Goal: Feedback & Contribution: Leave review/rating

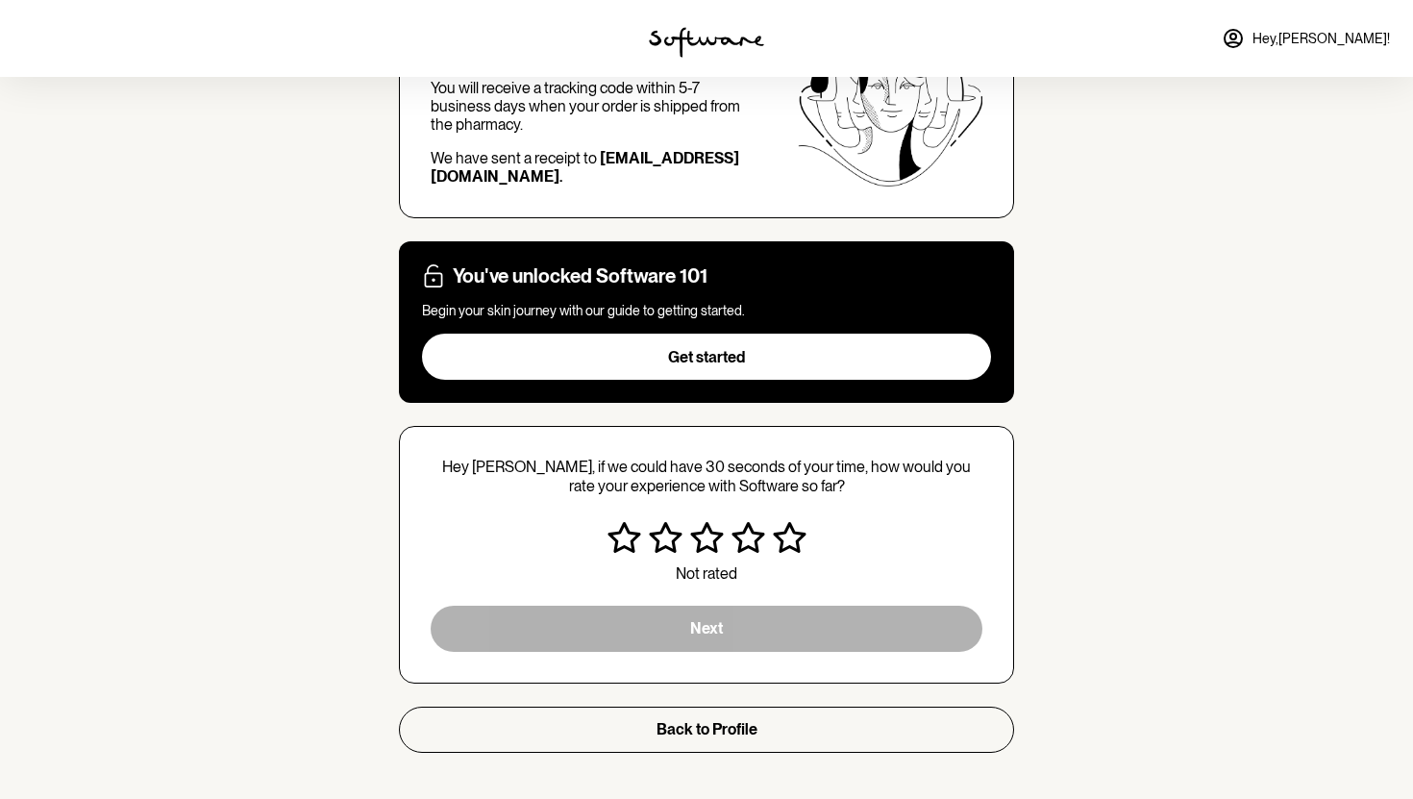
click at [791, 538] on icon "Very satisfied" at bounding box center [790, 537] width 34 height 31
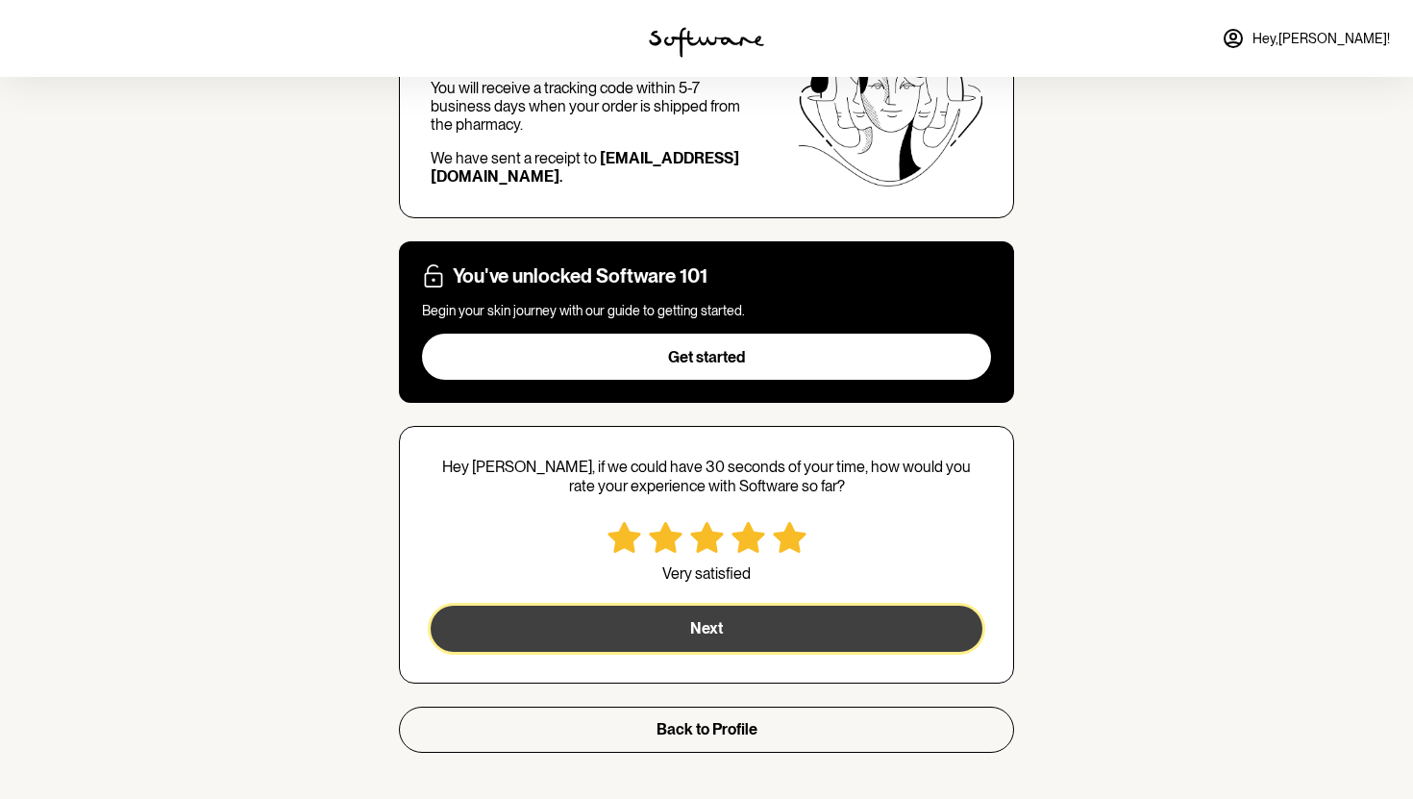
click at [751, 616] on button "Next" at bounding box center [707, 629] width 552 height 46
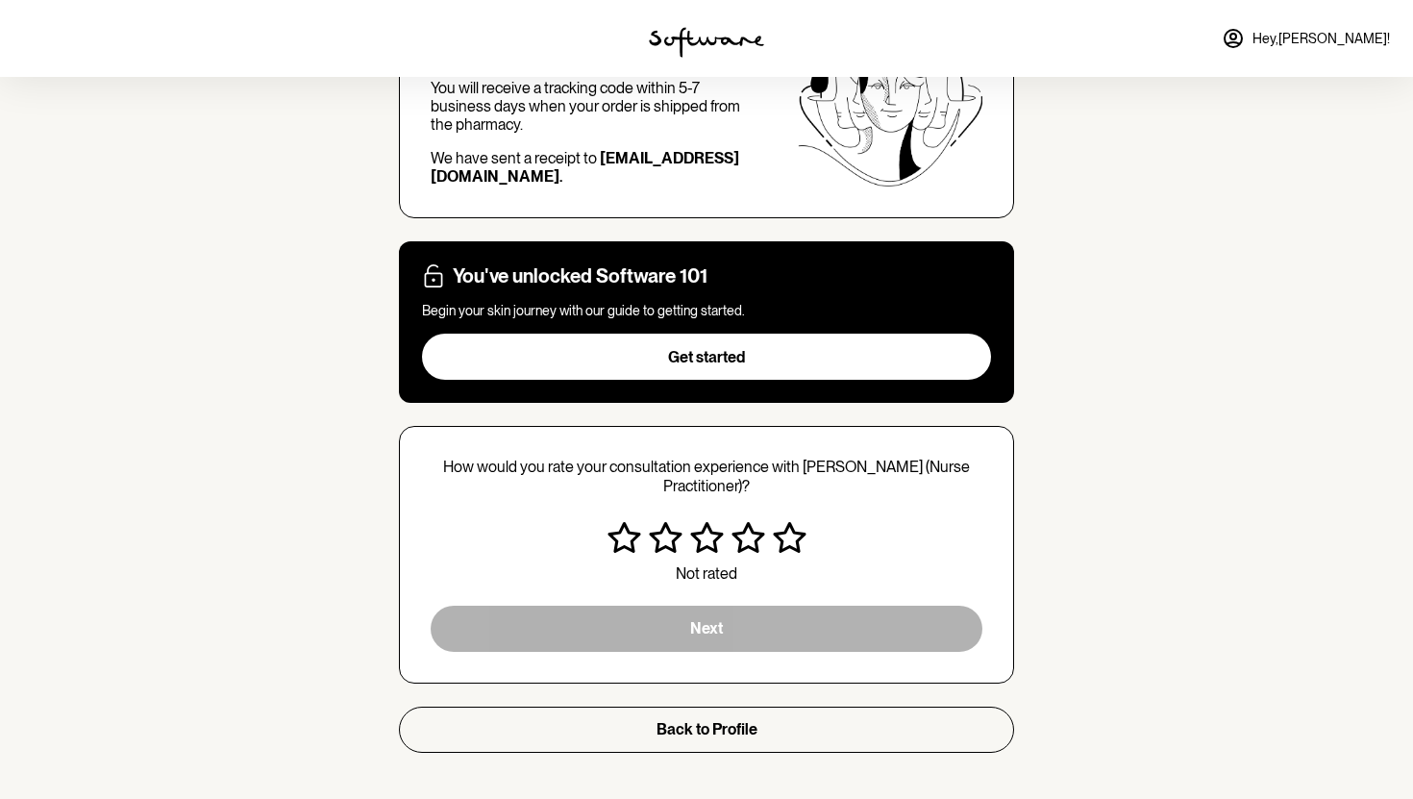
click at [769, 565] on p "Not rated" at bounding box center [707, 573] width 207 height 18
click at [779, 549] on icon "Very satisfied" at bounding box center [790, 537] width 34 height 31
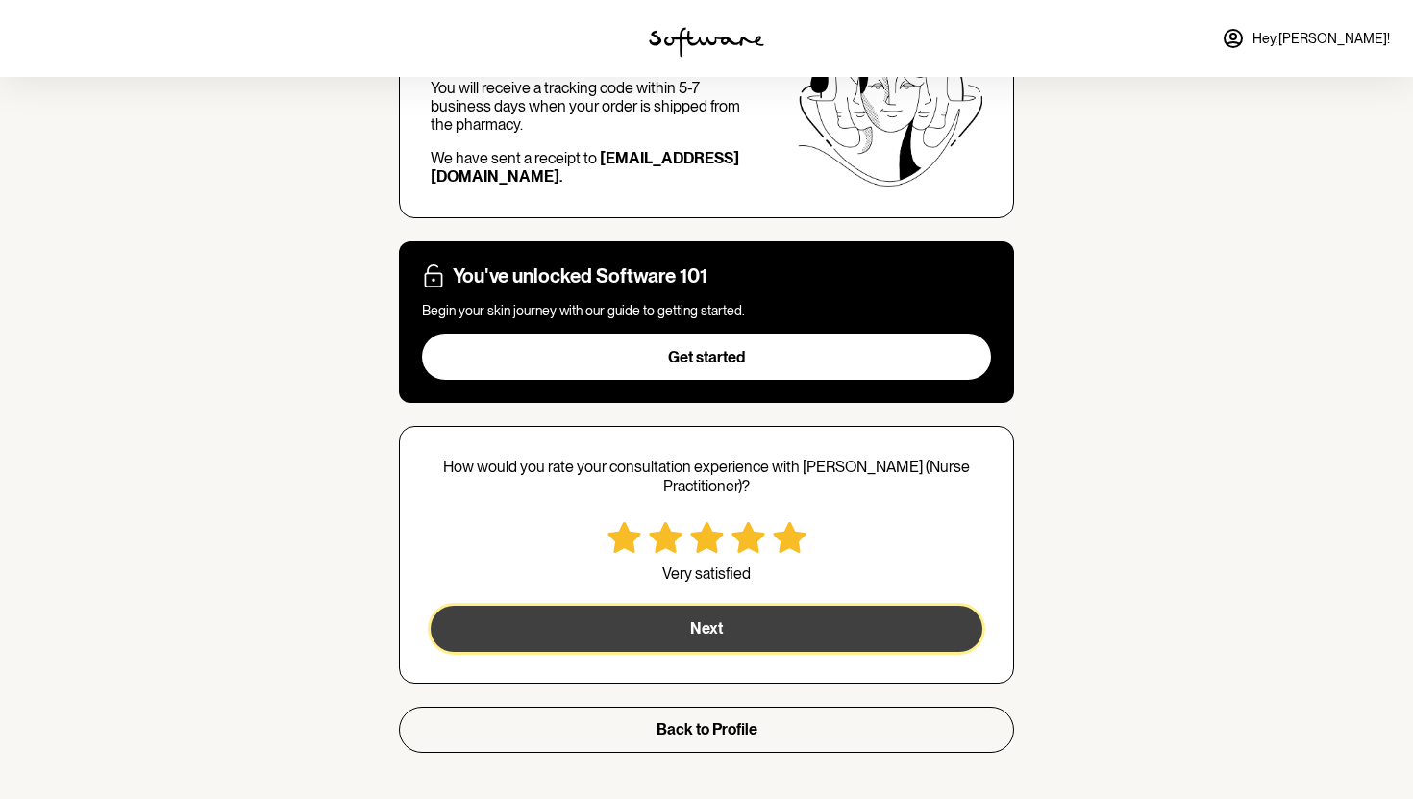
click at [761, 626] on button "Next" at bounding box center [707, 629] width 552 height 46
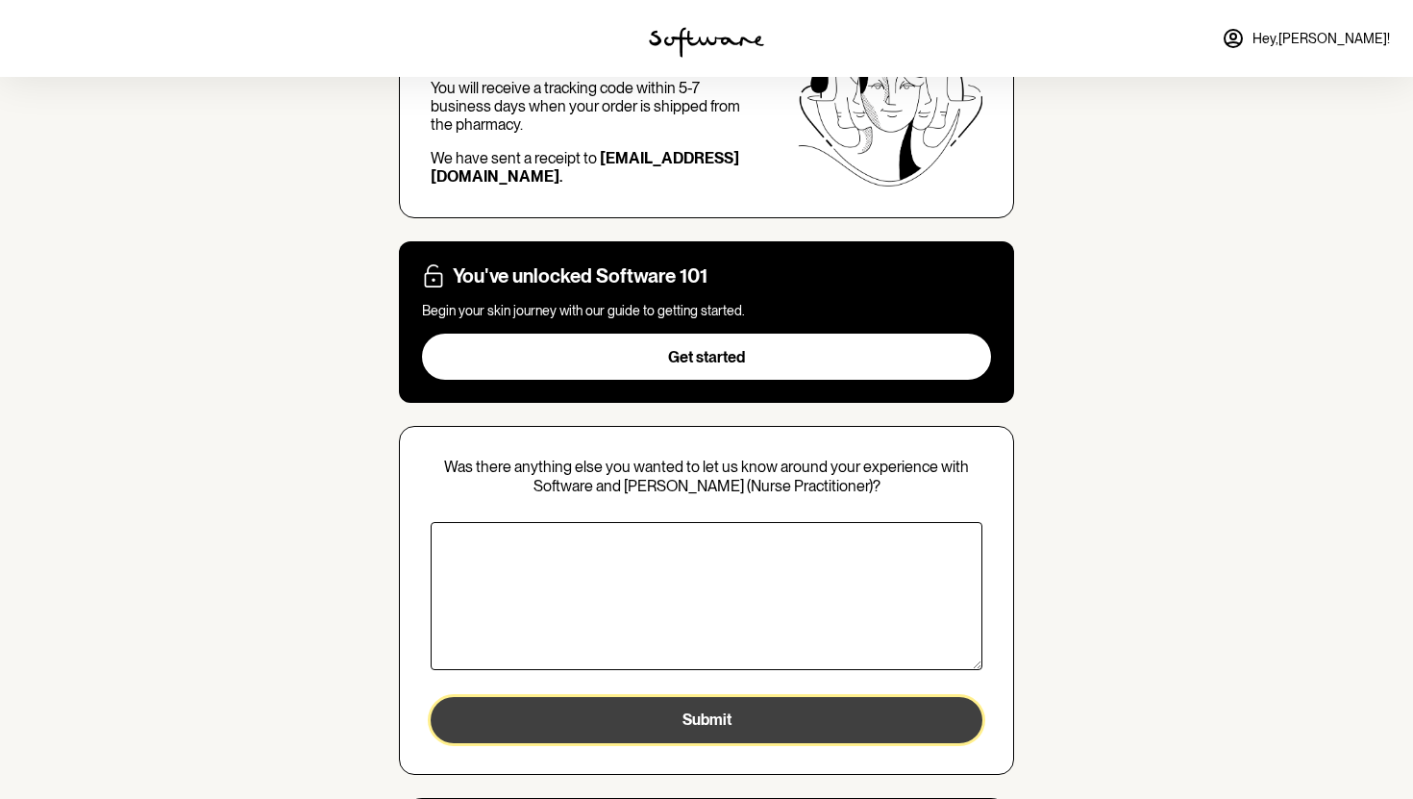
click at [742, 708] on button "Submit" at bounding box center [707, 720] width 552 height 46
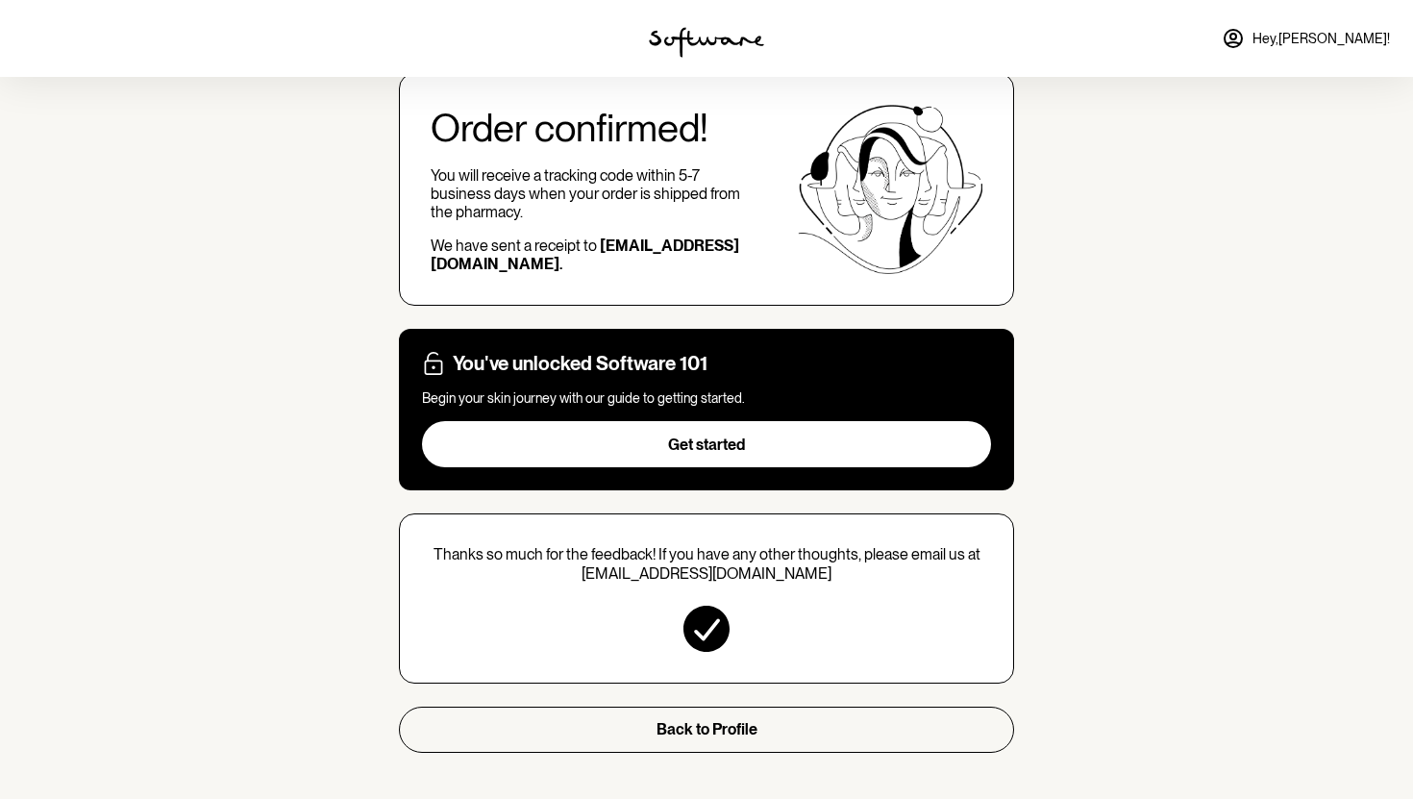
scroll to position [137, 0]
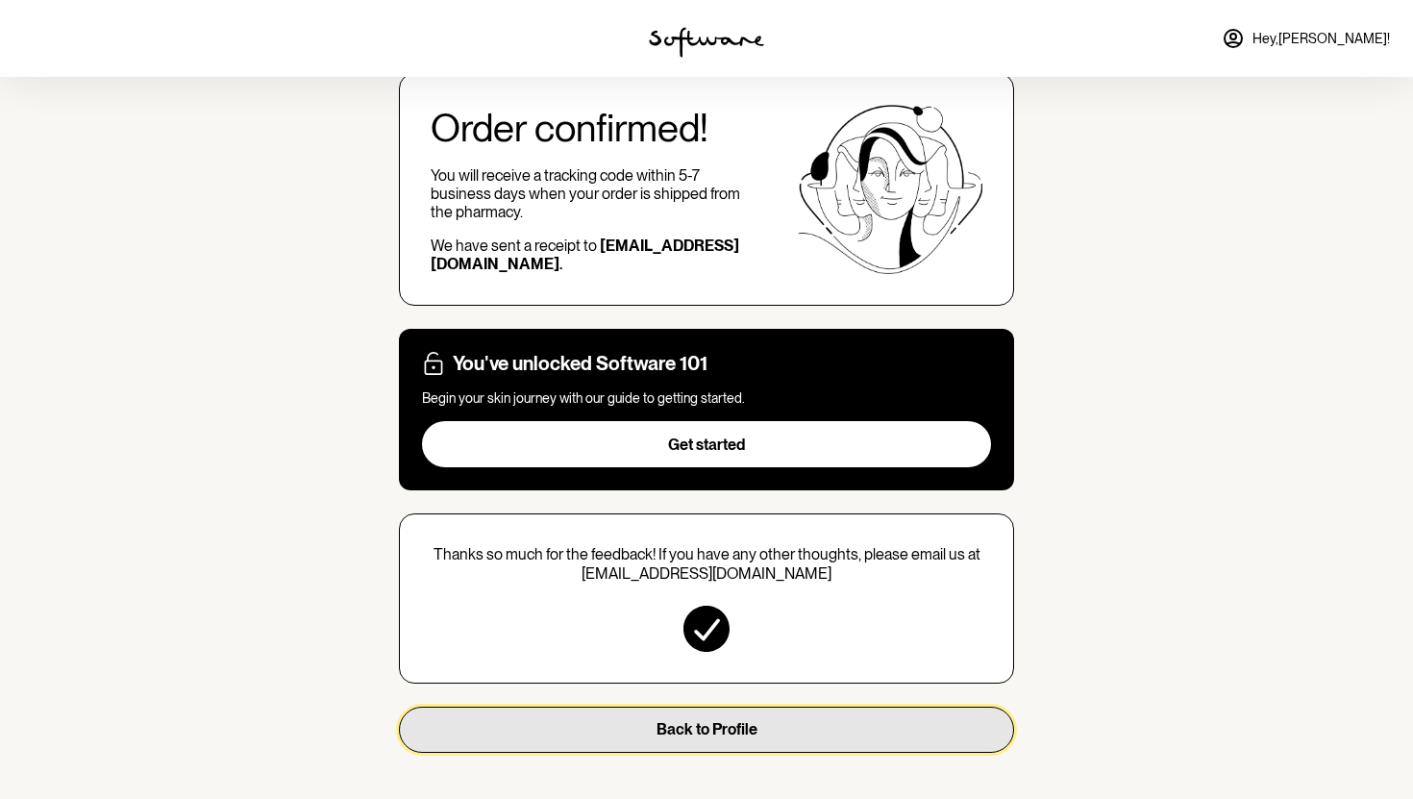
click at [766, 728] on button "Back to Profile" at bounding box center [706, 730] width 615 height 46
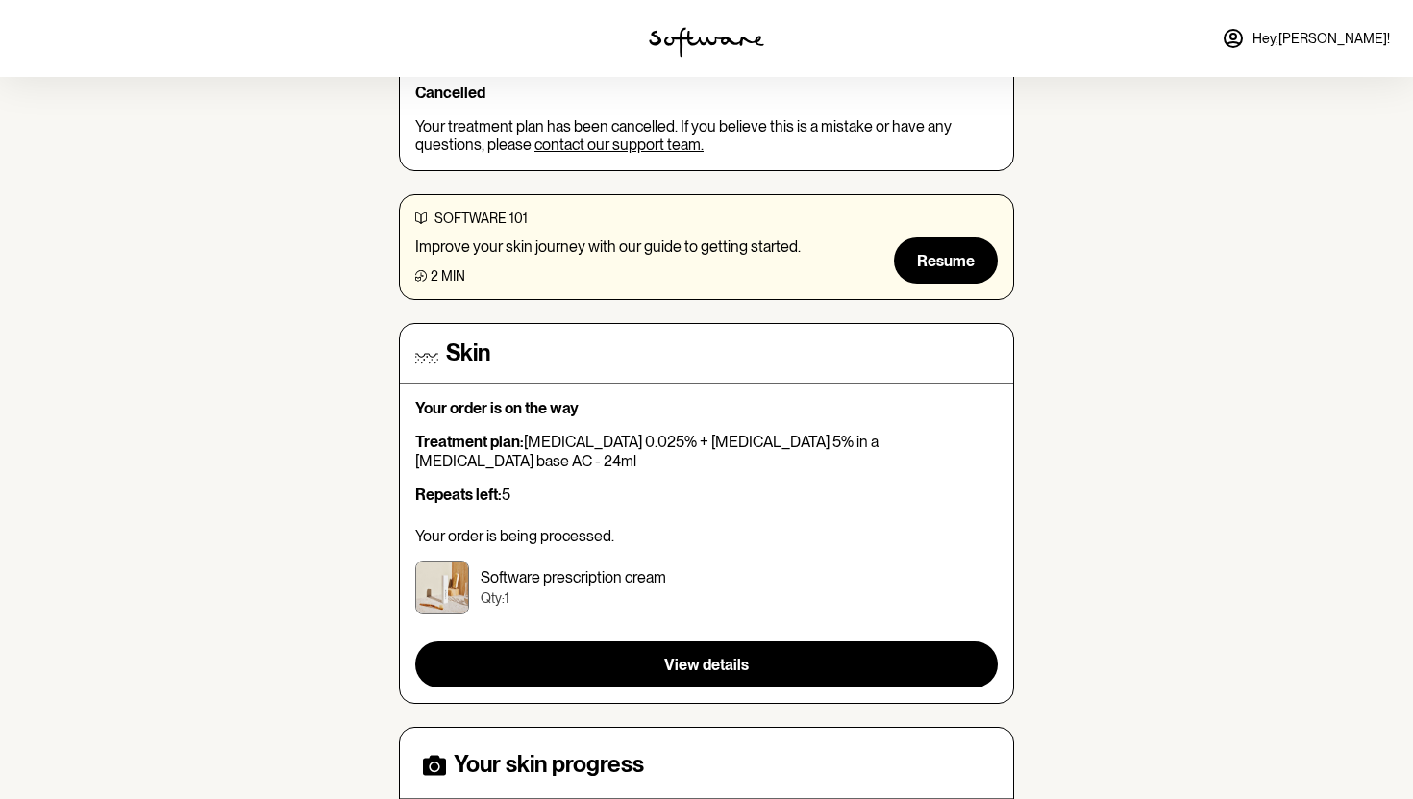
scroll to position [267, 0]
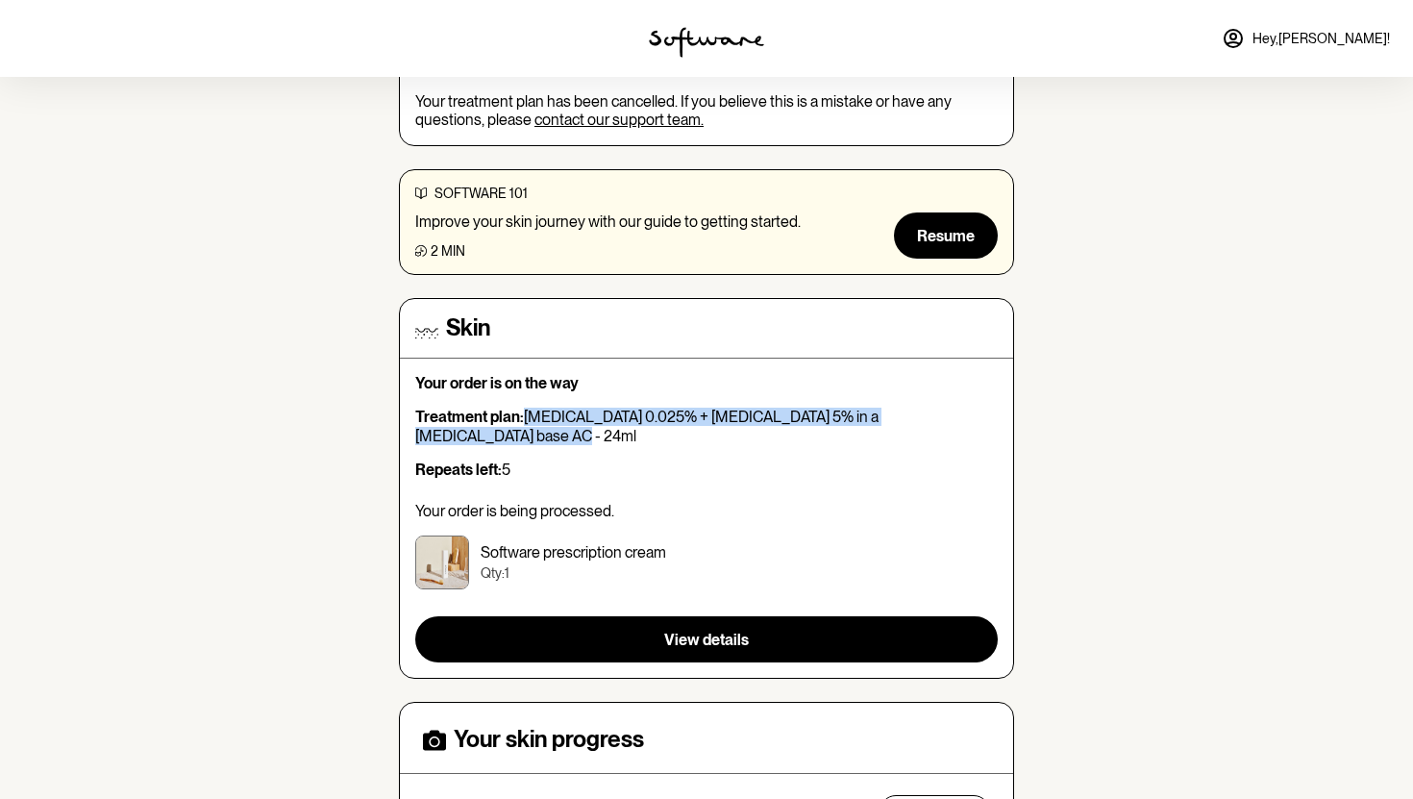
drag, startPoint x: 994, startPoint y: 419, endPoint x: 529, endPoint y: 418, distance: 465.3
click at [529, 418] on p "Treatment plan: [MEDICAL_DATA] 0.025% + [MEDICAL_DATA] 5% in a [MEDICAL_DATA] b…" at bounding box center [706, 426] width 583 height 37
copy p "[MEDICAL_DATA] 0.025% + [MEDICAL_DATA] 5% in a [MEDICAL_DATA] base AC - 24ml"
